Goal: Leave review/rating: Leave review/rating

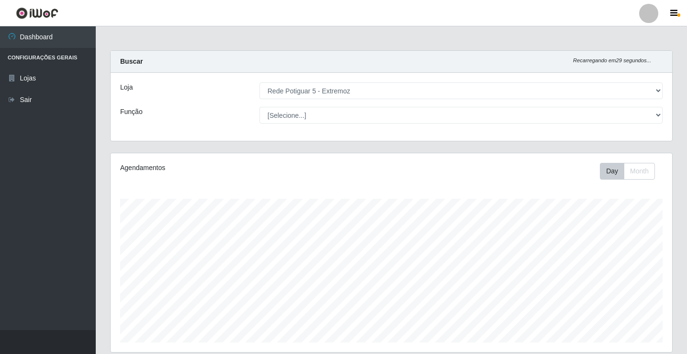
select select "79"
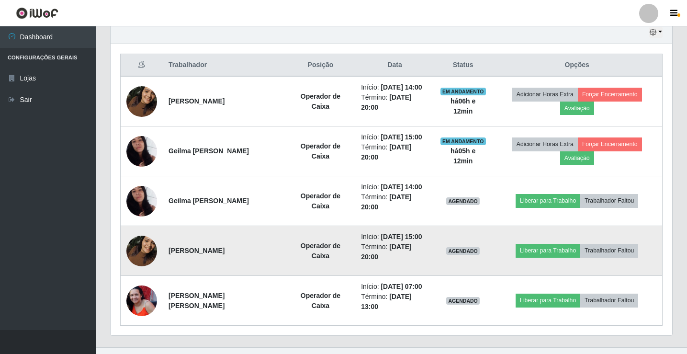
scroll to position [313, 0]
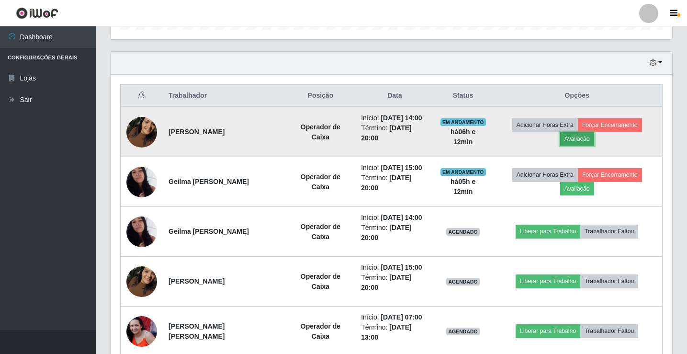
click at [588, 140] on button "Avaliação" at bounding box center [577, 138] width 34 height 13
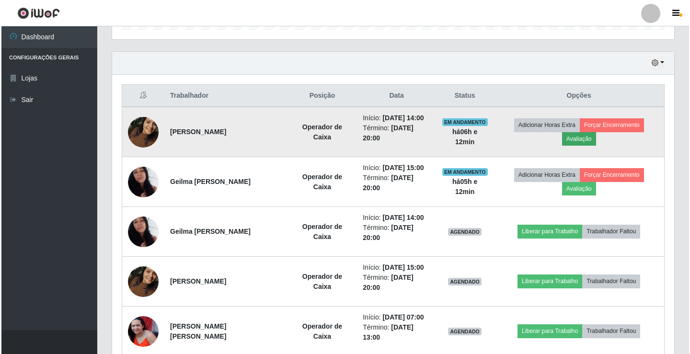
scroll to position [199, 557]
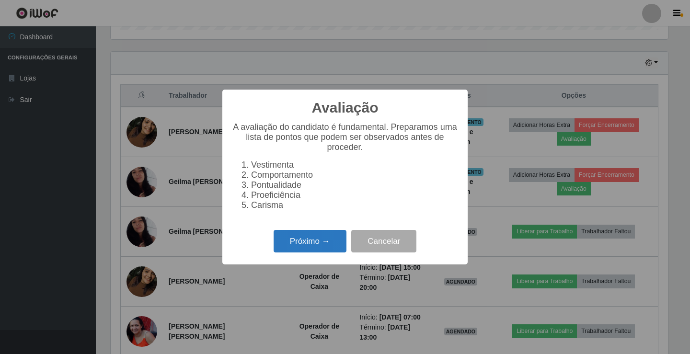
click at [328, 244] on button "Próximo →" at bounding box center [310, 241] width 73 height 23
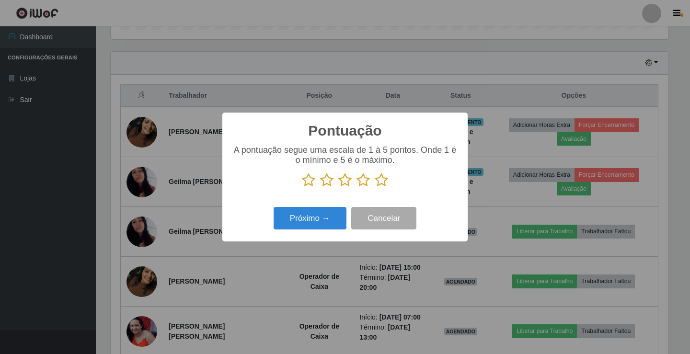
click at [383, 182] on icon at bounding box center [381, 180] width 13 height 14
click at [375, 187] on input "radio" at bounding box center [375, 187] width 0 height 0
click at [304, 221] on button "Próximo →" at bounding box center [310, 218] width 73 height 23
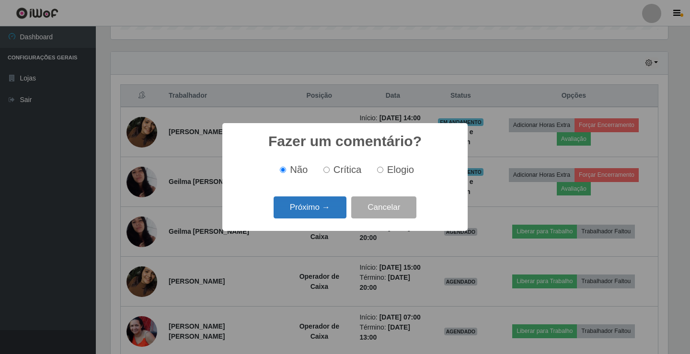
click at [325, 210] on button "Próximo →" at bounding box center [310, 207] width 73 height 23
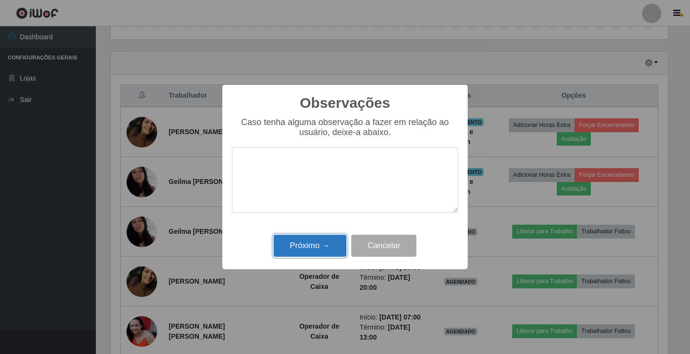
click at [313, 239] on button "Próximo →" at bounding box center [310, 246] width 73 height 23
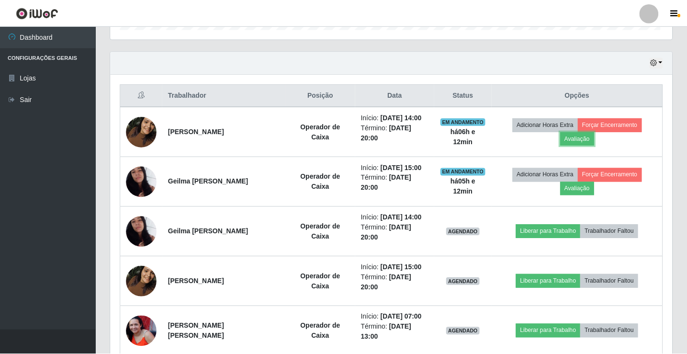
scroll to position [199, 562]
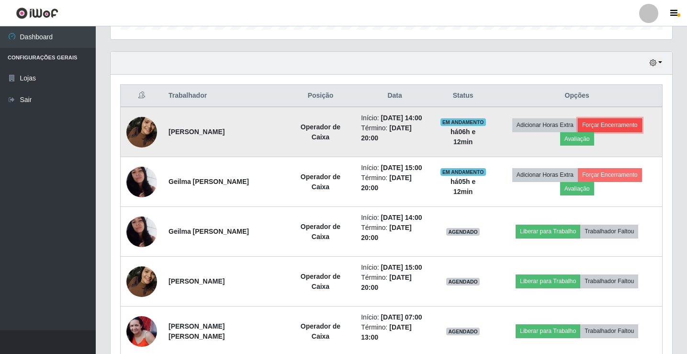
click at [632, 130] on button "Forçar Encerramento" at bounding box center [610, 124] width 64 height 13
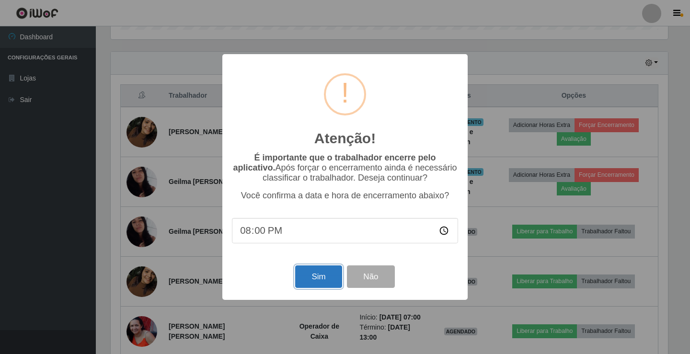
click at [309, 282] on button "Sim" at bounding box center [318, 276] width 46 height 23
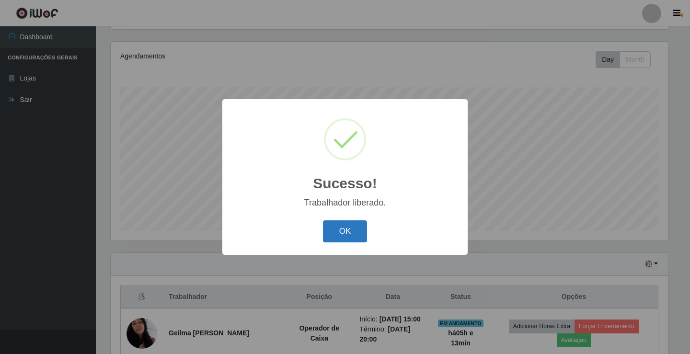
click at [340, 228] on button "OK" at bounding box center [345, 231] width 45 height 23
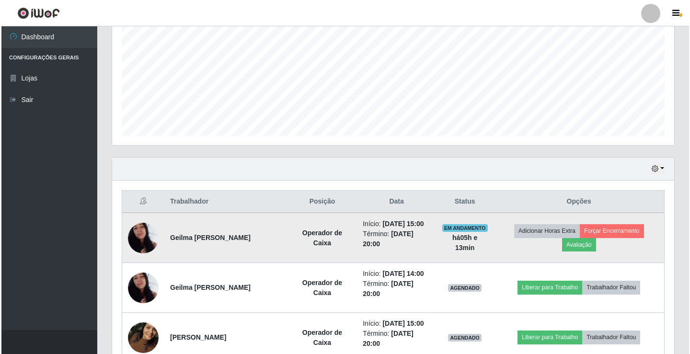
scroll to position [207, 0]
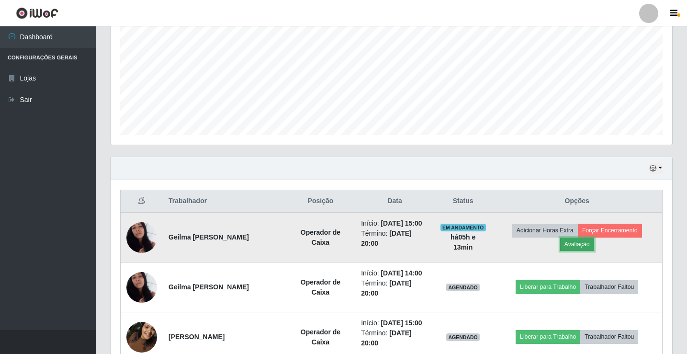
click at [577, 242] on button "Avaliação" at bounding box center [577, 244] width 34 height 13
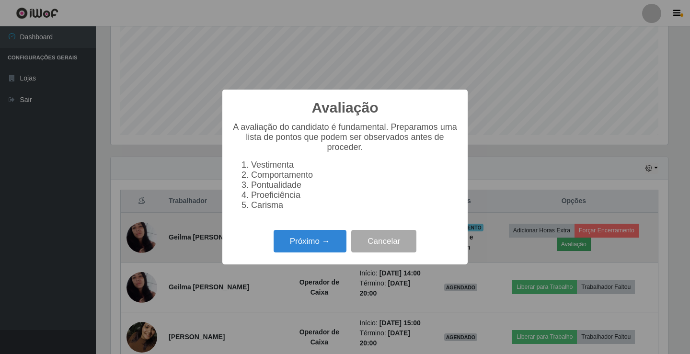
scroll to position [199, 557]
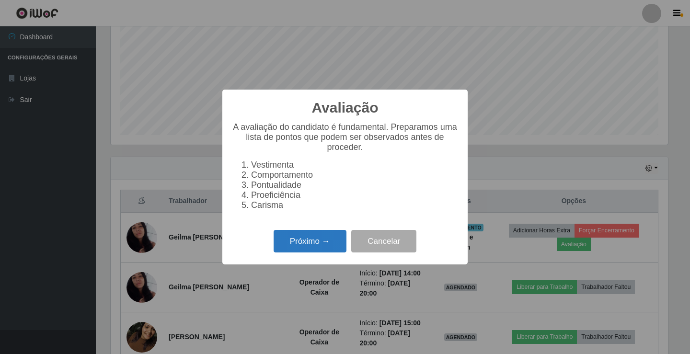
click at [314, 246] on button "Próximo →" at bounding box center [310, 241] width 73 height 23
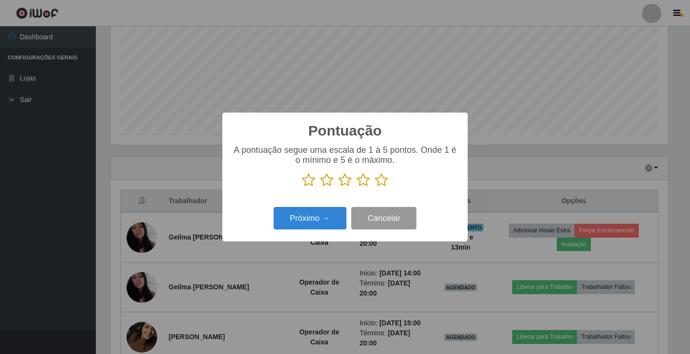
scroll to position [478853, 478495]
click at [386, 179] on icon at bounding box center [381, 180] width 13 height 14
click at [375, 187] on input "radio" at bounding box center [375, 187] width 0 height 0
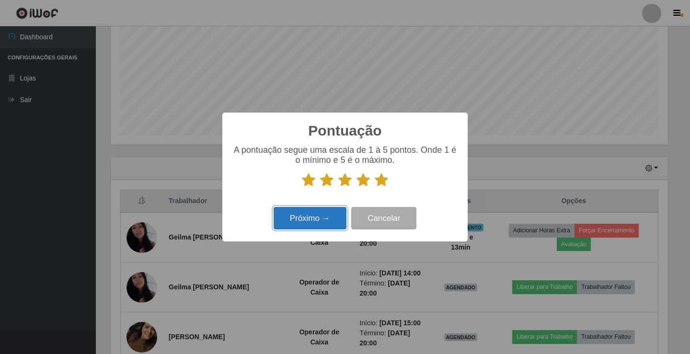
click at [314, 218] on button "Próximo →" at bounding box center [310, 218] width 73 height 23
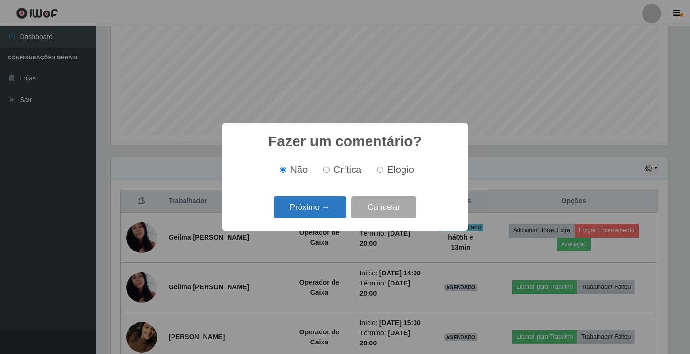
click at [306, 207] on button "Próximo →" at bounding box center [310, 207] width 73 height 23
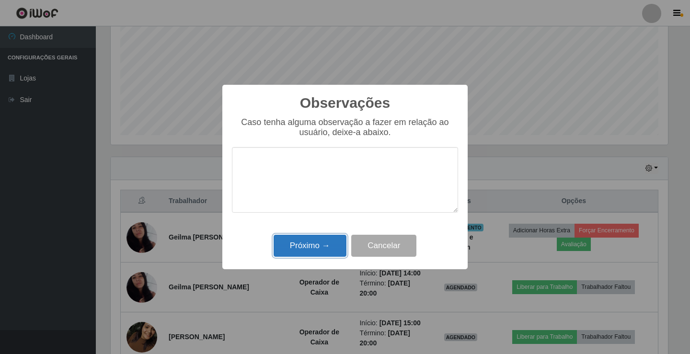
click at [303, 248] on button "Próximo →" at bounding box center [310, 246] width 73 height 23
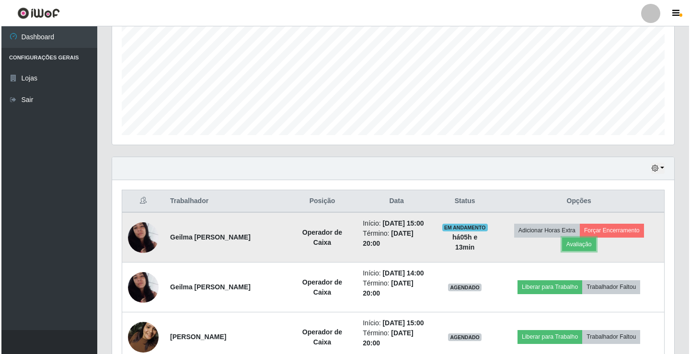
scroll to position [199, 562]
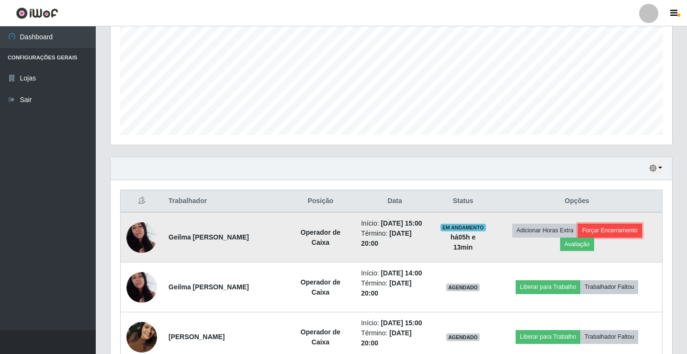
click at [598, 230] on button "Forçar Encerramento" at bounding box center [610, 230] width 64 height 13
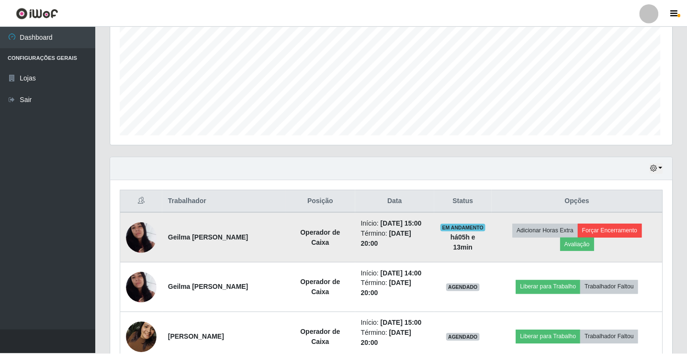
scroll to position [199, 557]
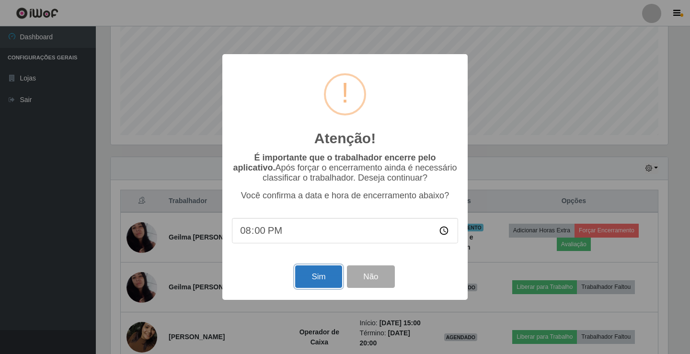
click at [324, 275] on button "Sim" at bounding box center [318, 276] width 46 height 23
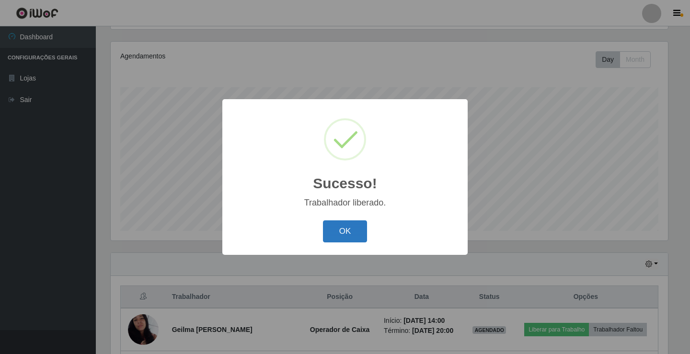
click at [335, 236] on button "OK" at bounding box center [345, 231] width 45 height 23
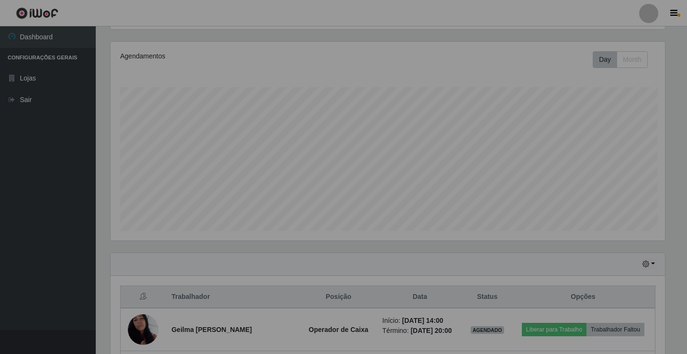
scroll to position [0, 0]
